Goal: Transaction & Acquisition: Obtain resource

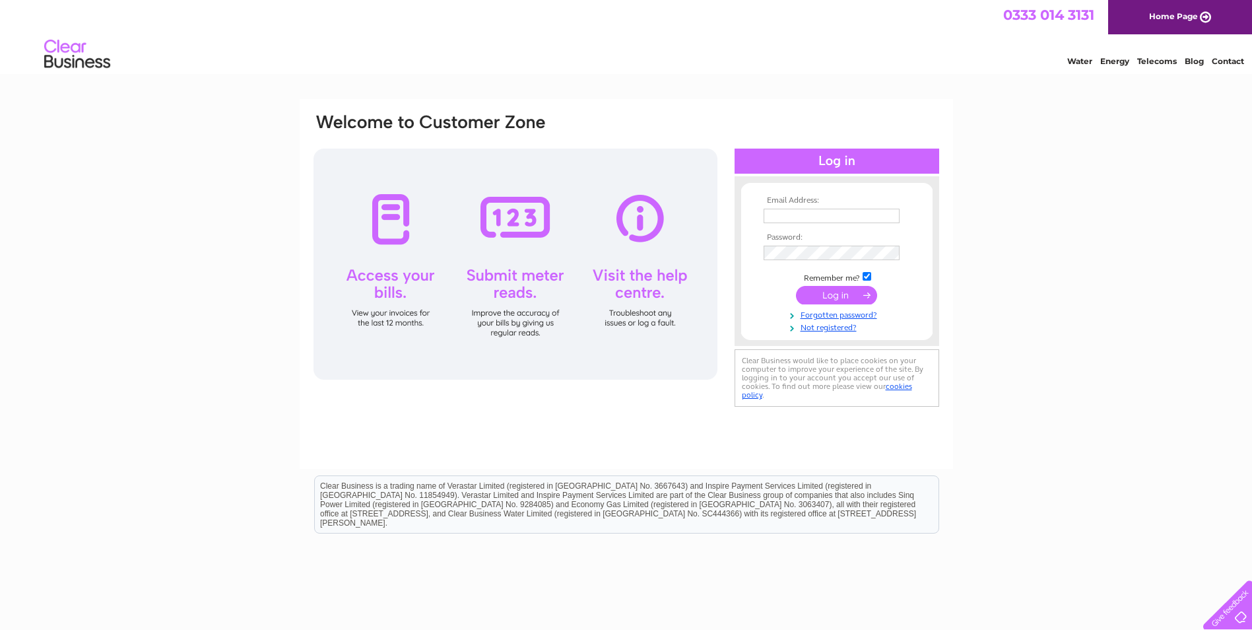
type input "andrew.jack@belvoir.co.uk"
click at [840, 295] on input "submit" at bounding box center [836, 295] width 81 height 18
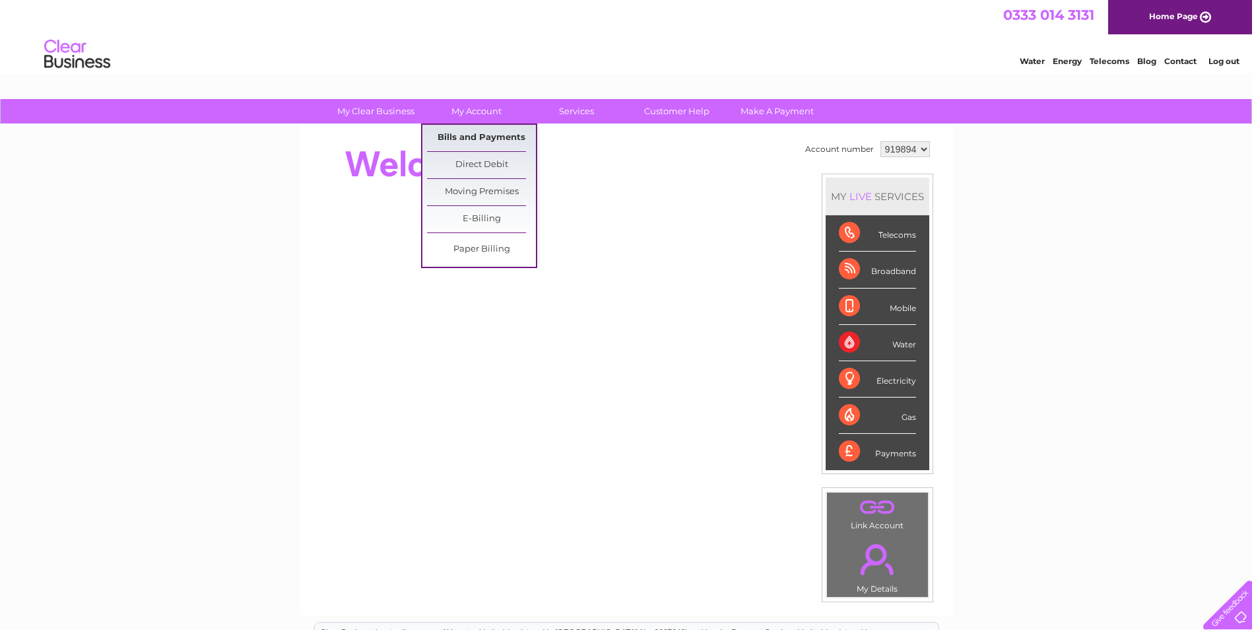
click at [475, 137] on link "Bills and Payments" at bounding box center [481, 138] width 109 height 26
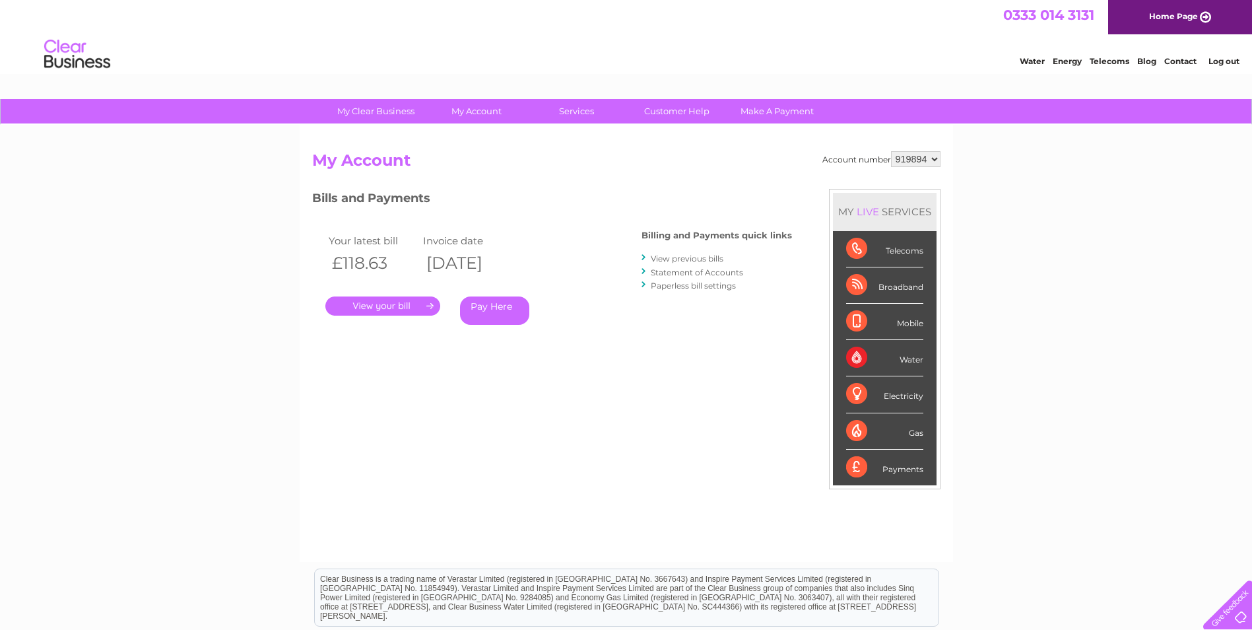
click at [409, 306] on link "." at bounding box center [382, 305] width 115 height 19
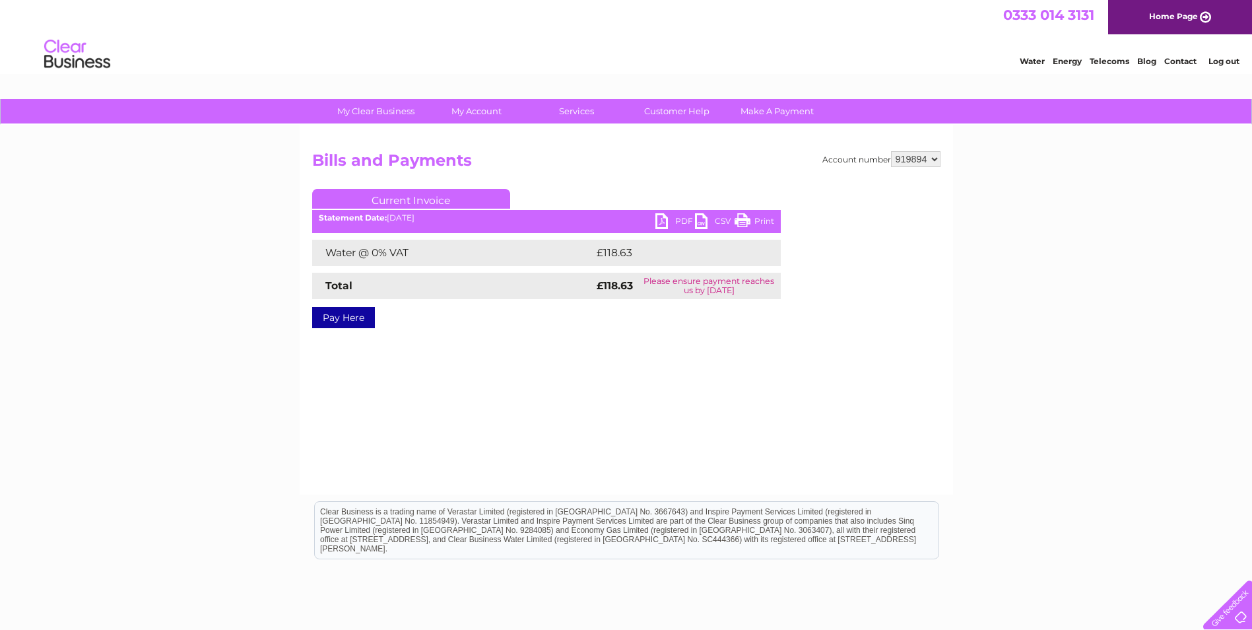
click at [676, 220] on link "PDF" at bounding box center [675, 222] width 40 height 19
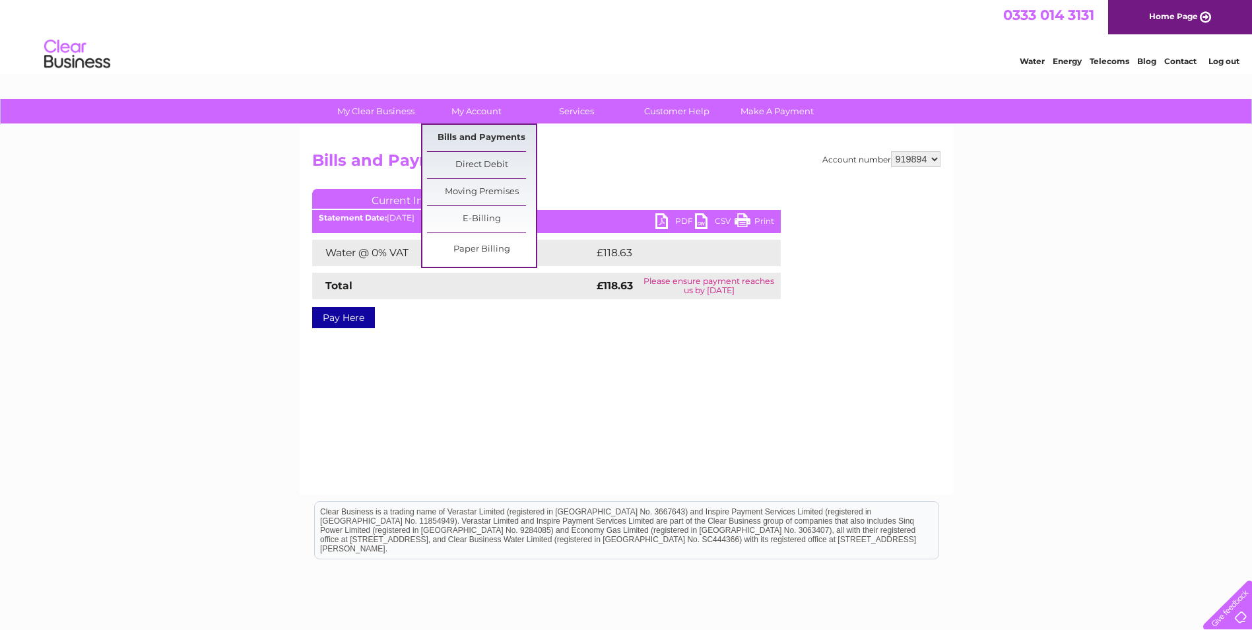
click at [480, 127] on link "Bills and Payments" at bounding box center [481, 138] width 109 height 26
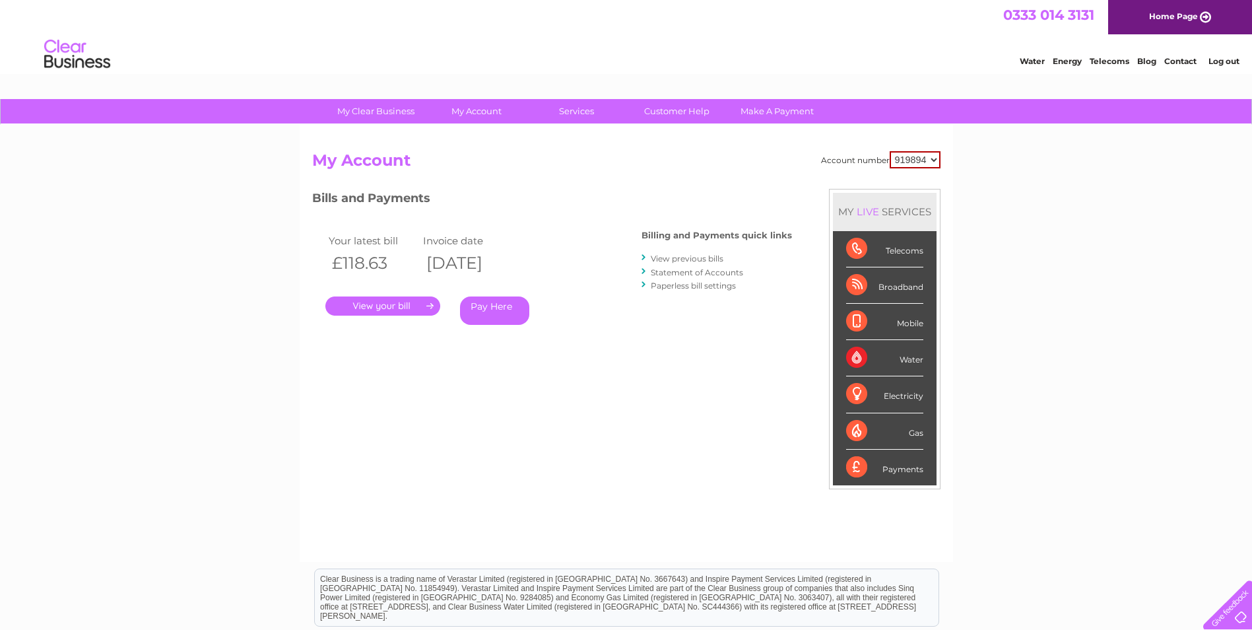
click at [717, 256] on link "View previous bills" at bounding box center [687, 258] width 73 height 10
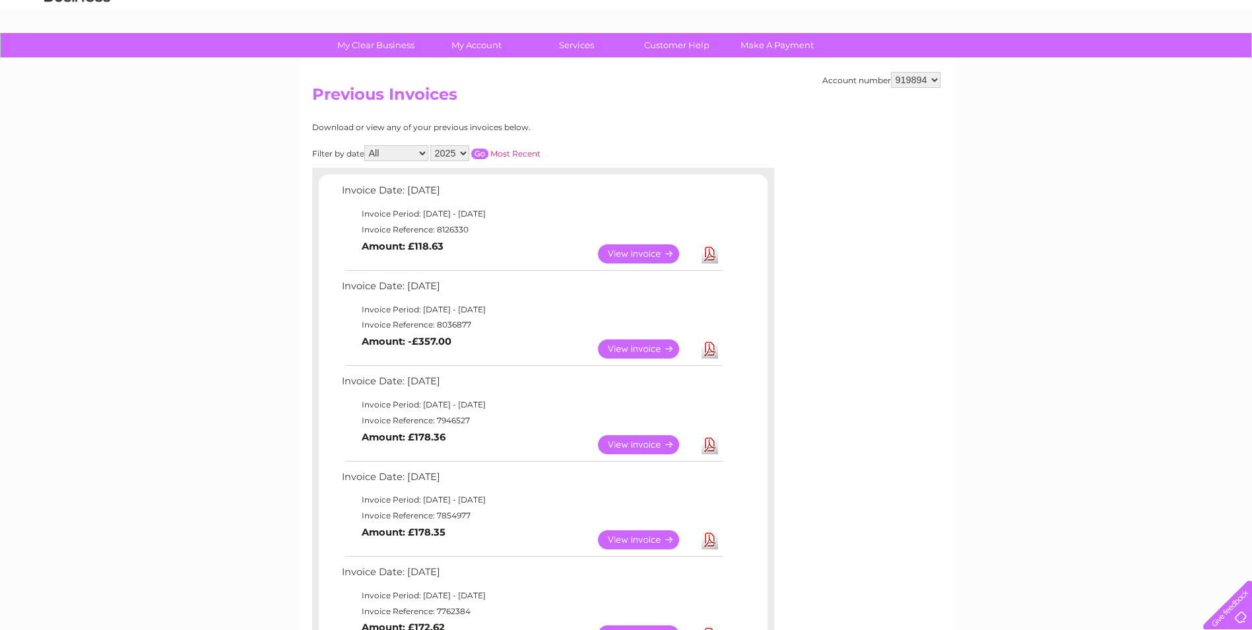
scroll to position [132, 0]
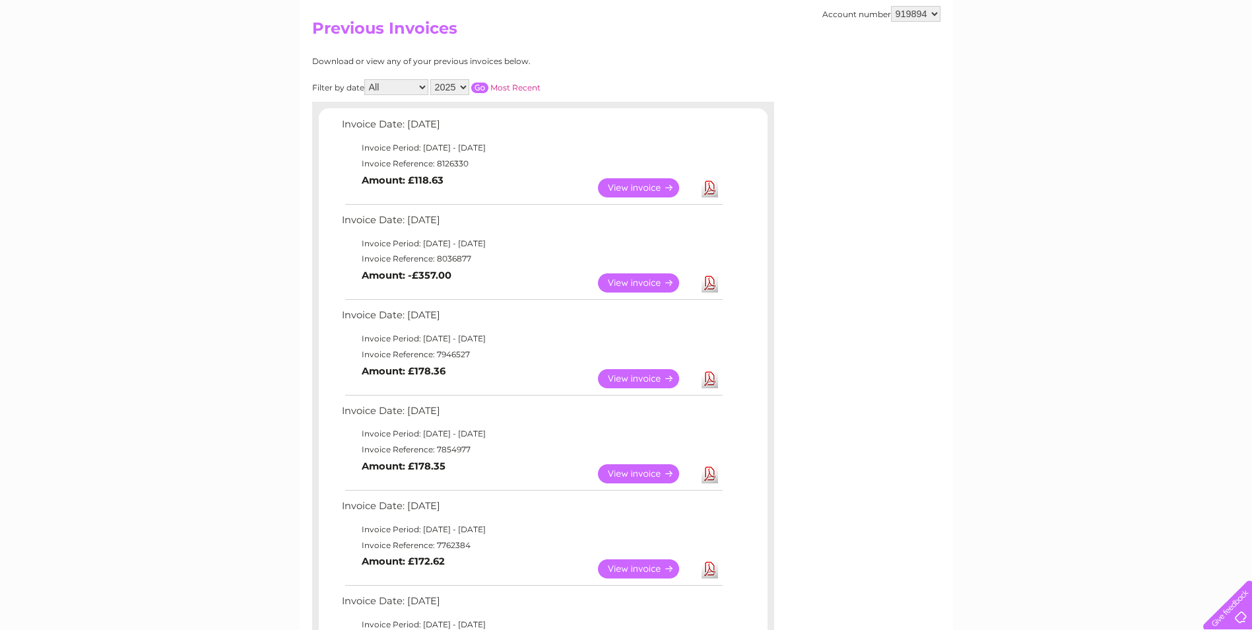
click at [655, 281] on link "View" at bounding box center [646, 282] width 97 height 19
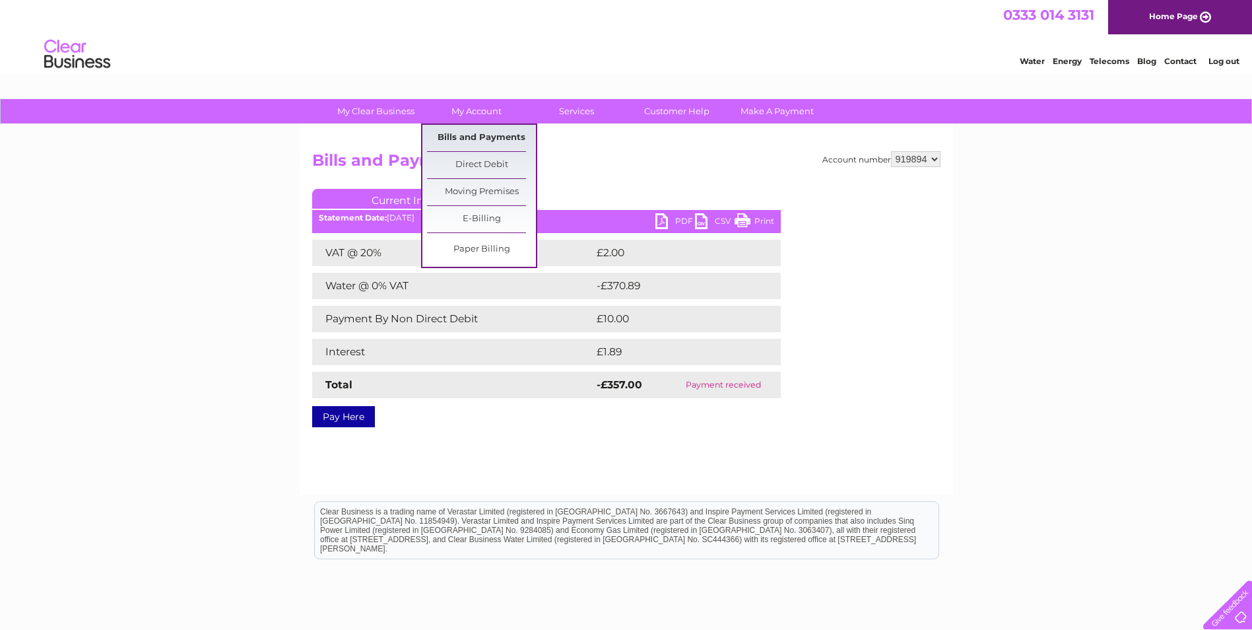
click at [478, 130] on link "Bills and Payments" at bounding box center [481, 138] width 109 height 26
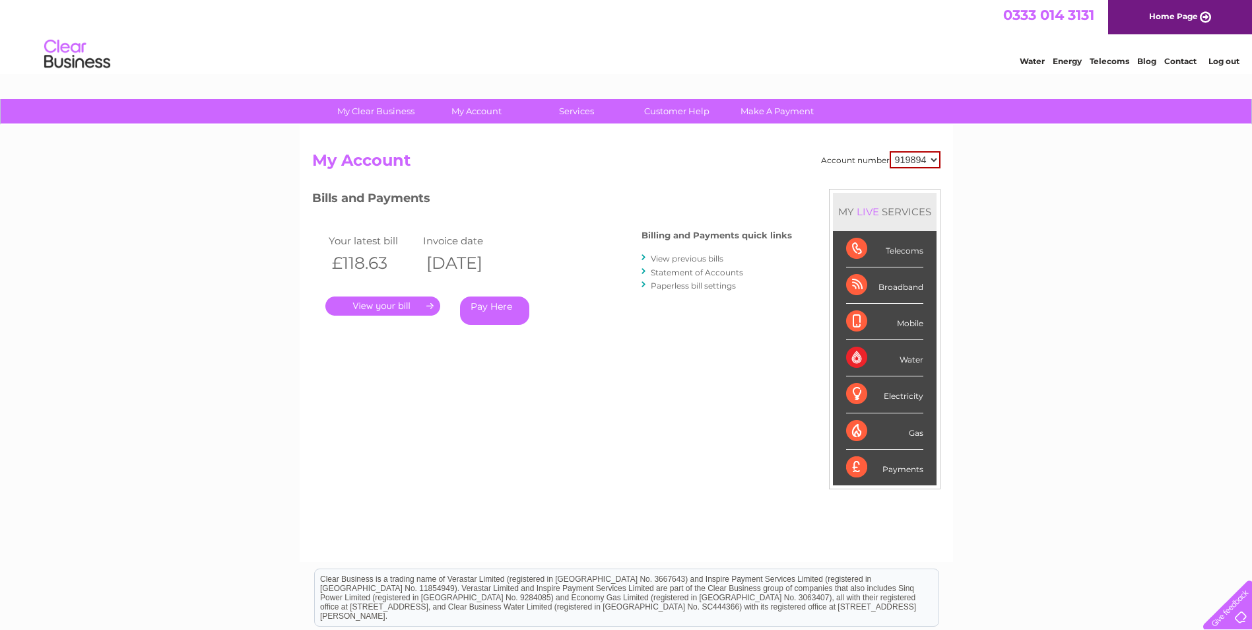
click at [424, 302] on link "." at bounding box center [382, 305] width 115 height 19
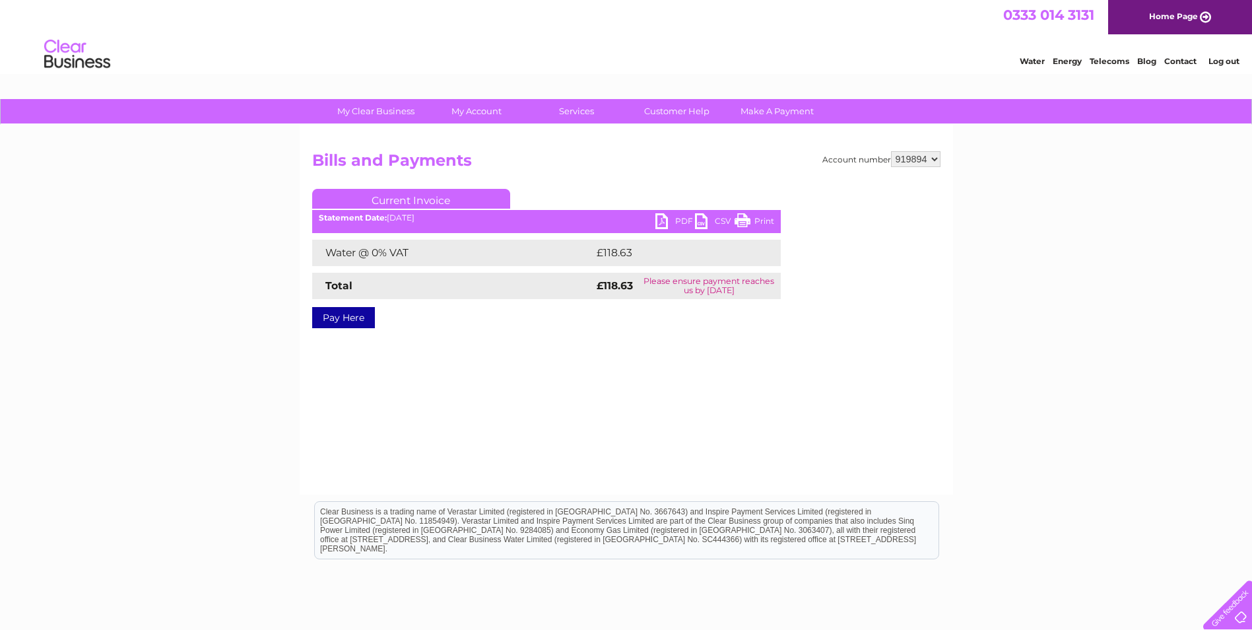
click at [684, 222] on link "PDF" at bounding box center [675, 222] width 40 height 19
click at [683, 210] on ul "Current Invoice" at bounding box center [546, 201] width 469 height 24
click at [679, 217] on link "PDF" at bounding box center [675, 222] width 40 height 19
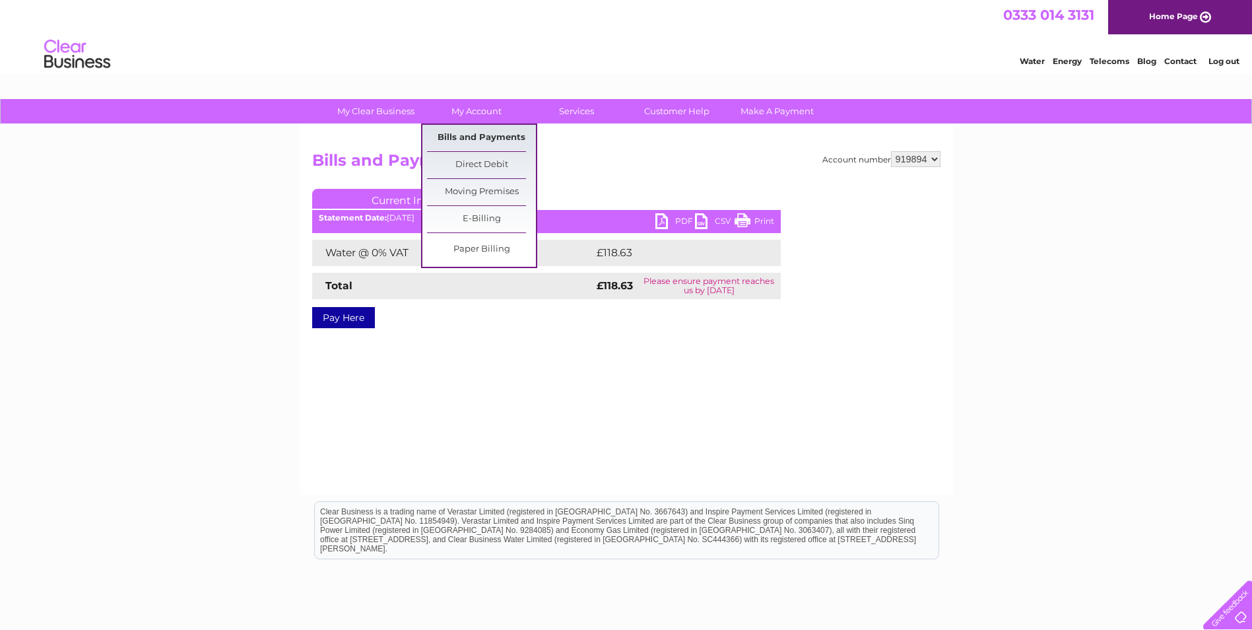
click at [471, 135] on link "Bills and Payments" at bounding box center [481, 138] width 109 height 26
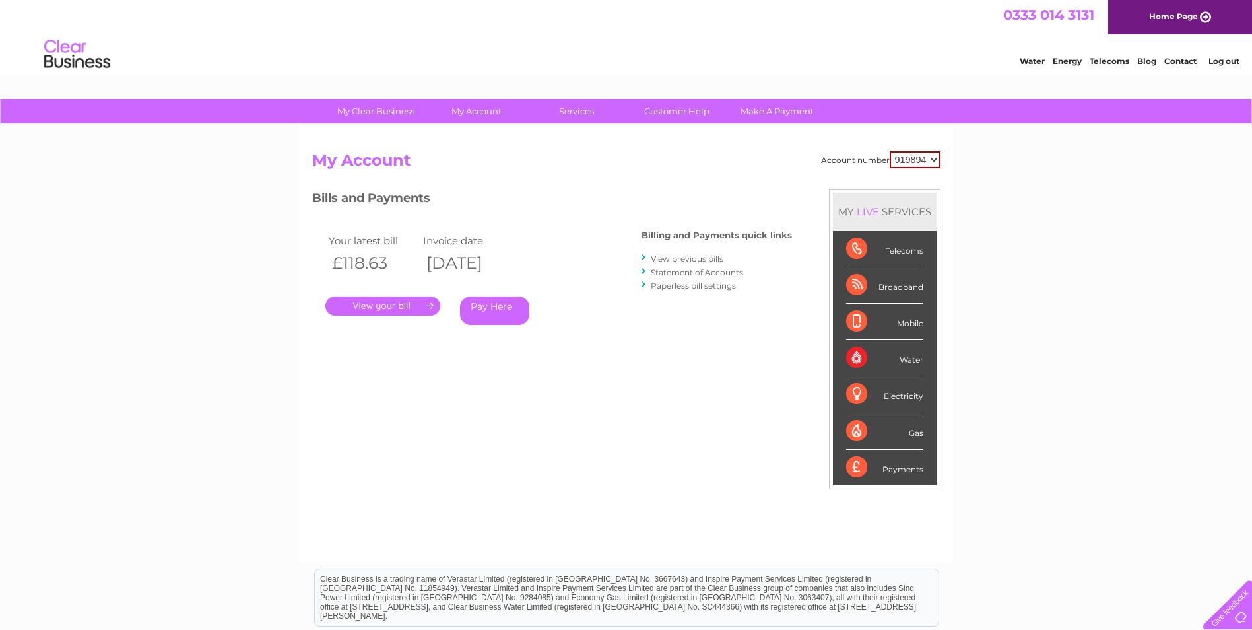
scroll to position [66, 0]
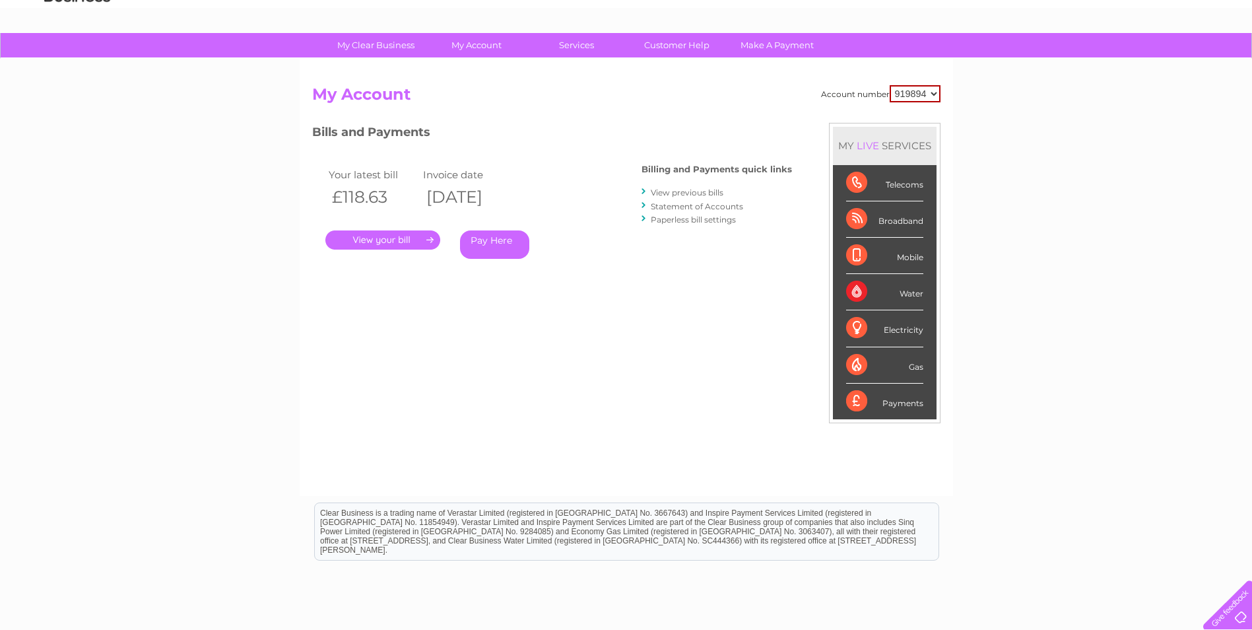
click at [686, 193] on link "View previous bills" at bounding box center [687, 192] width 73 height 10
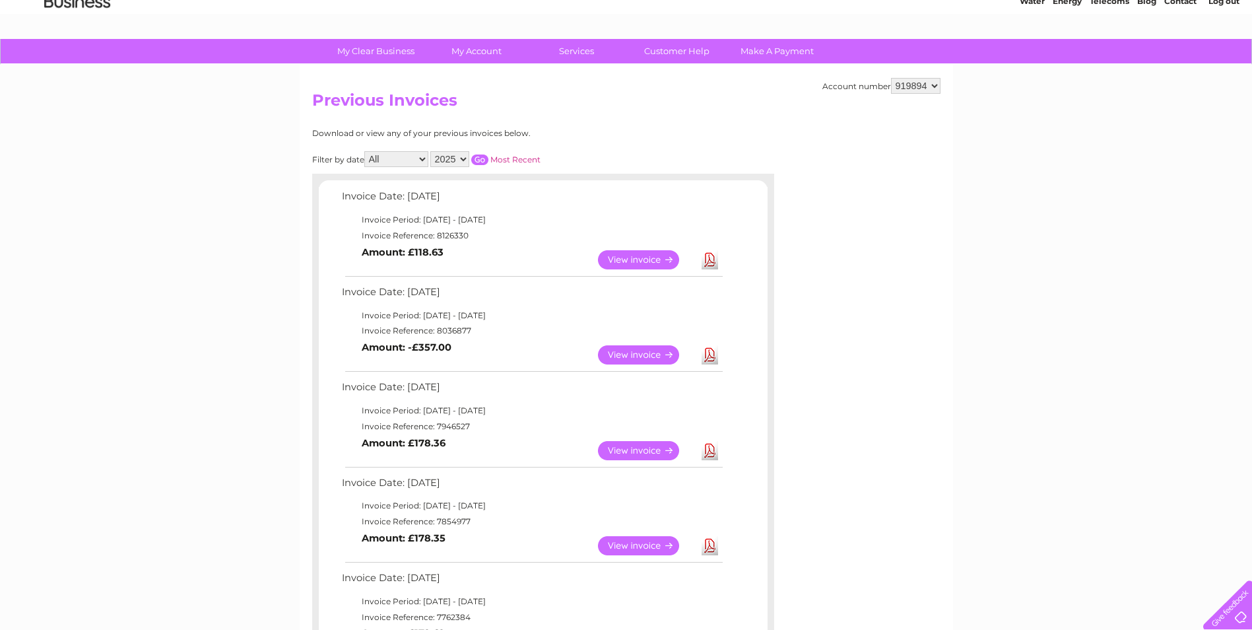
scroll to position [132, 0]
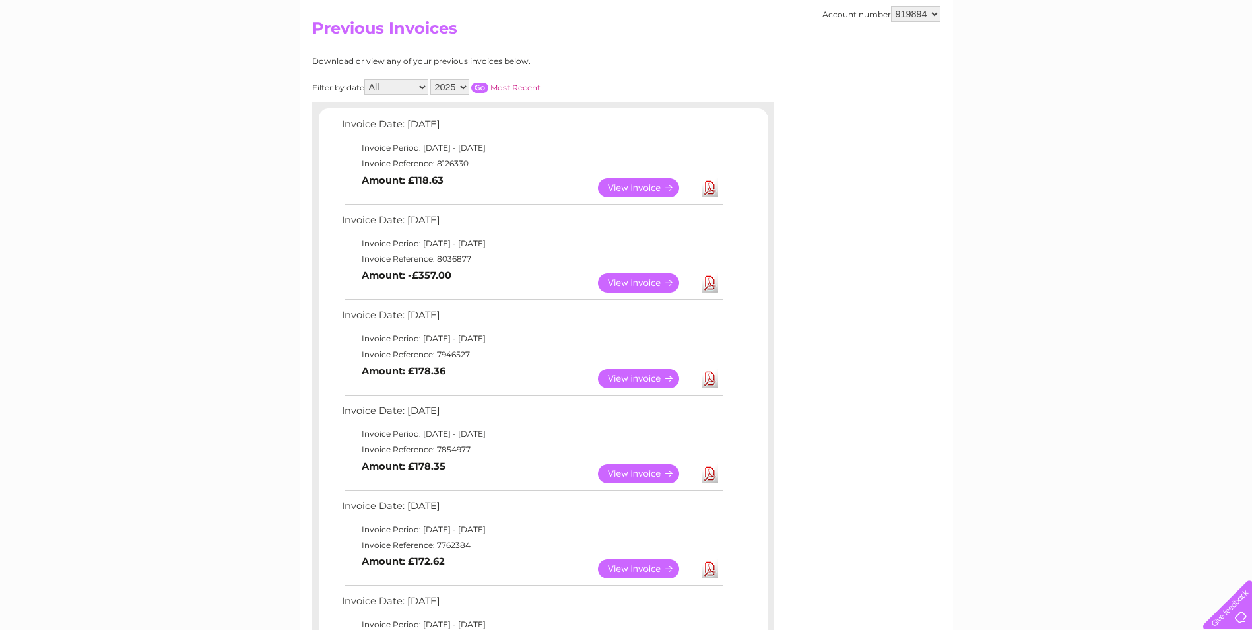
click at [710, 377] on link "Download" at bounding box center [710, 378] width 17 height 19
click at [706, 281] on link "Download" at bounding box center [710, 282] width 17 height 19
